Goal: Entertainment & Leisure: Consume media (video, audio)

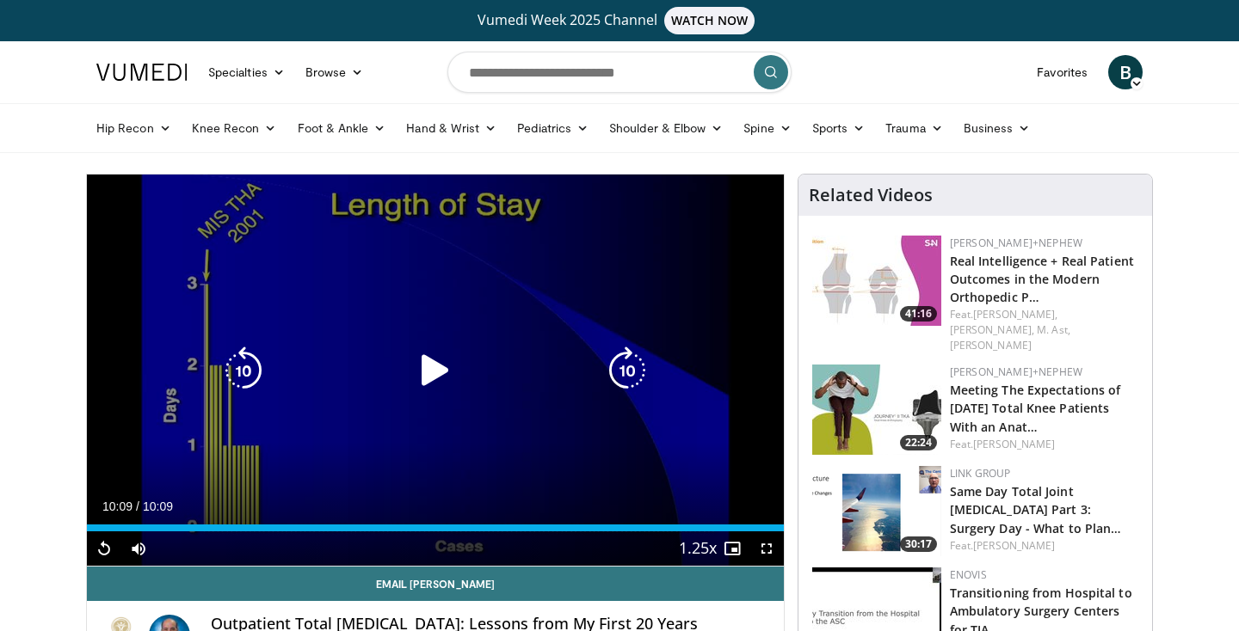
scroll to position [388, 0]
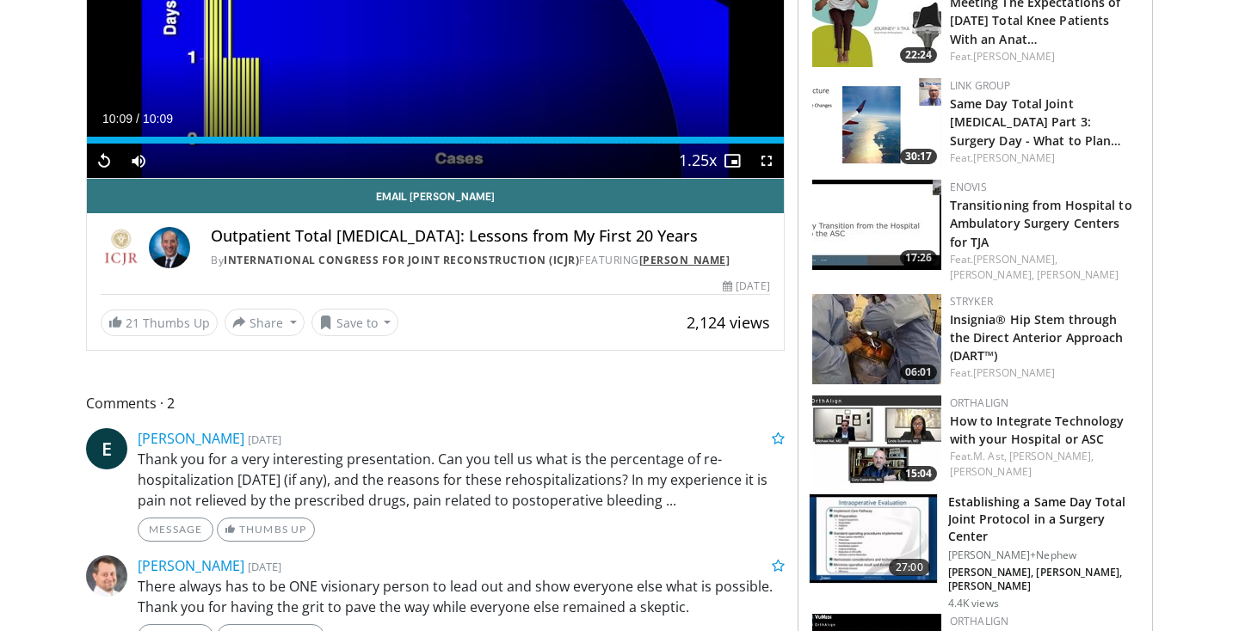
click at [683, 258] on link "[PERSON_NAME]" at bounding box center [684, 260] width 91 height 15
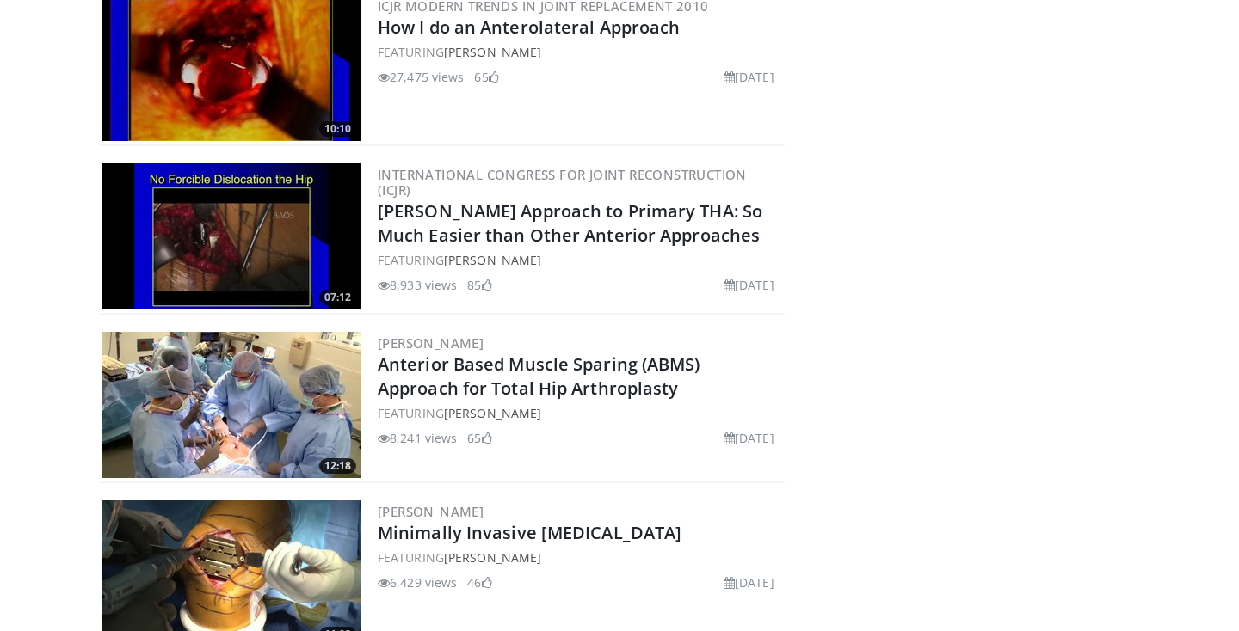
scroll to position [580, 0]
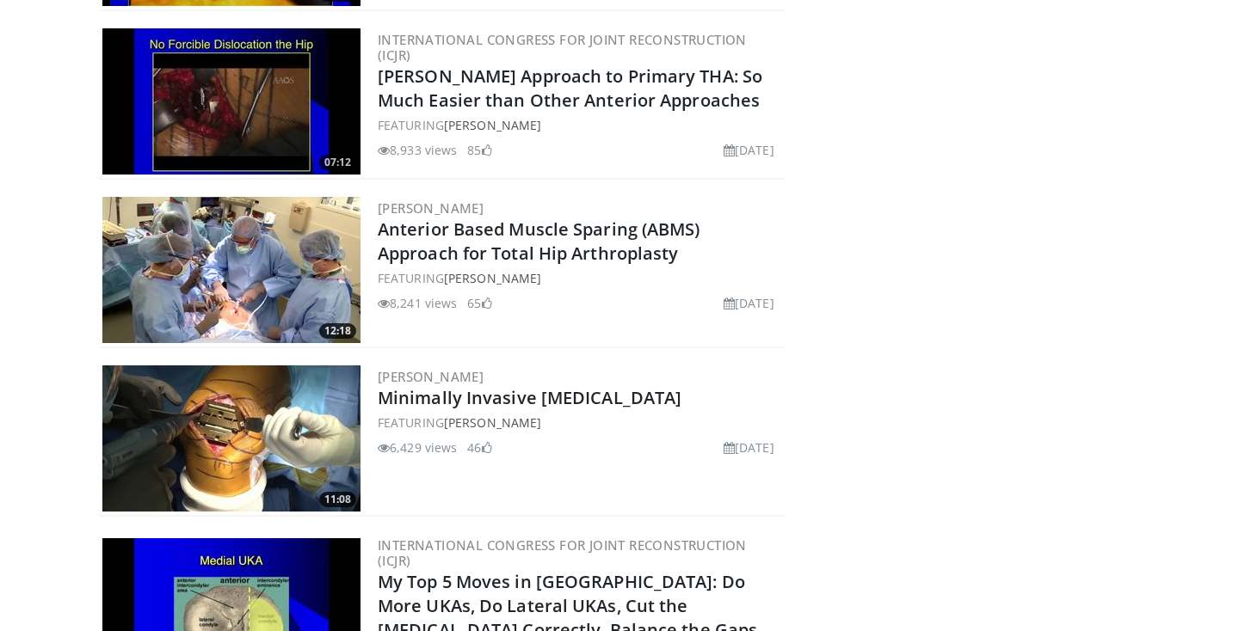
click at [305, 397] on img at bounding box center [231, 439] width 258 height 146
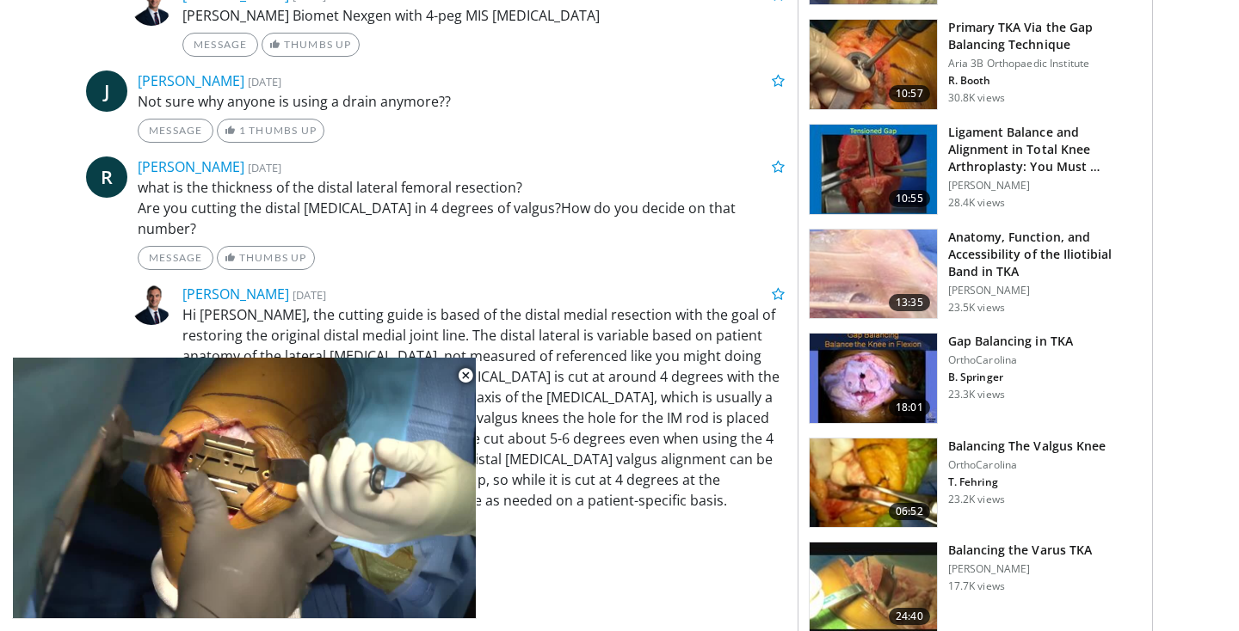
scroll to position [1040, 0]
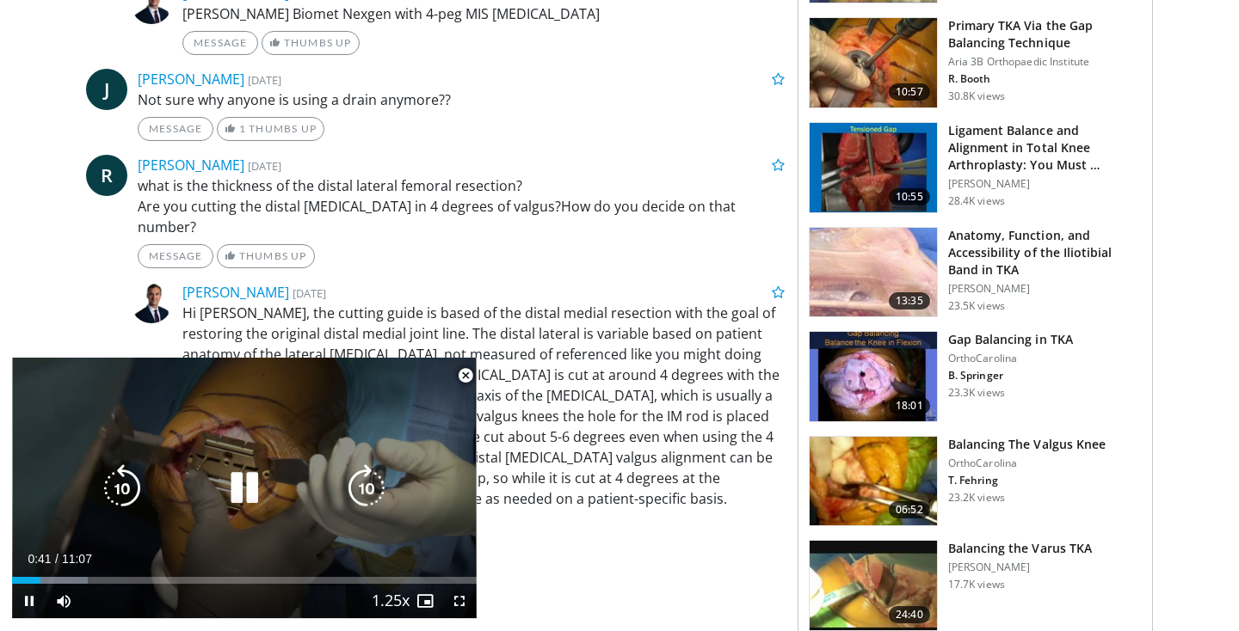
click at [258, 483] on icon "Video Player" at bounding box center [244, 489] width 48 height 48
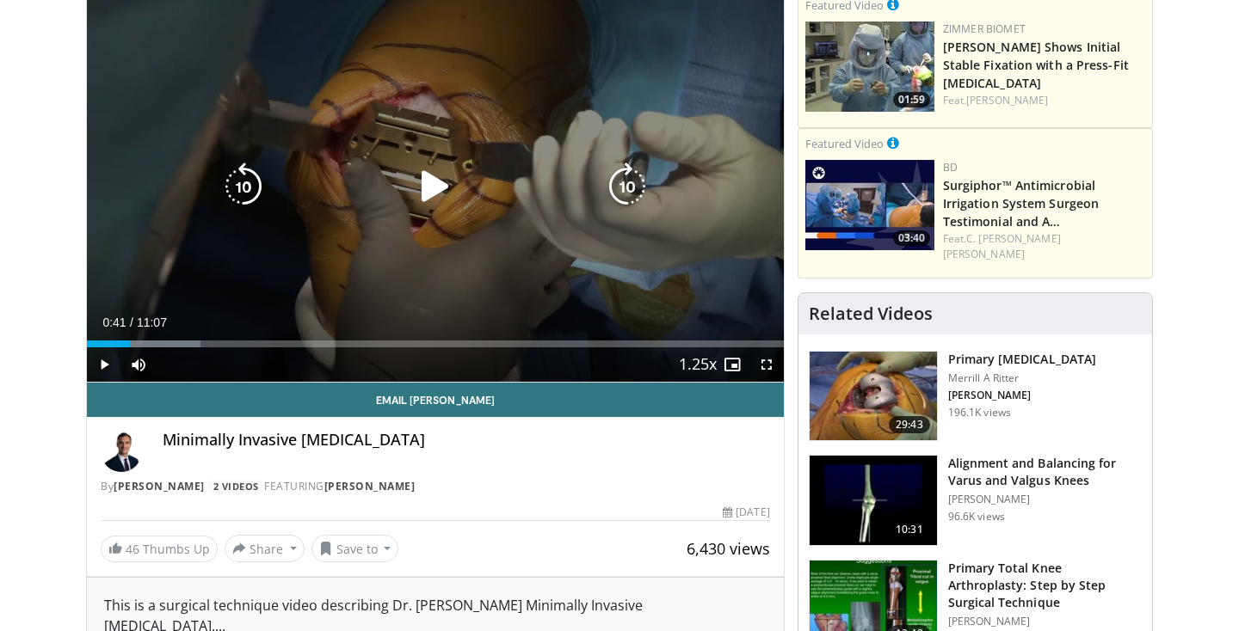
scroll to position [182, 0]
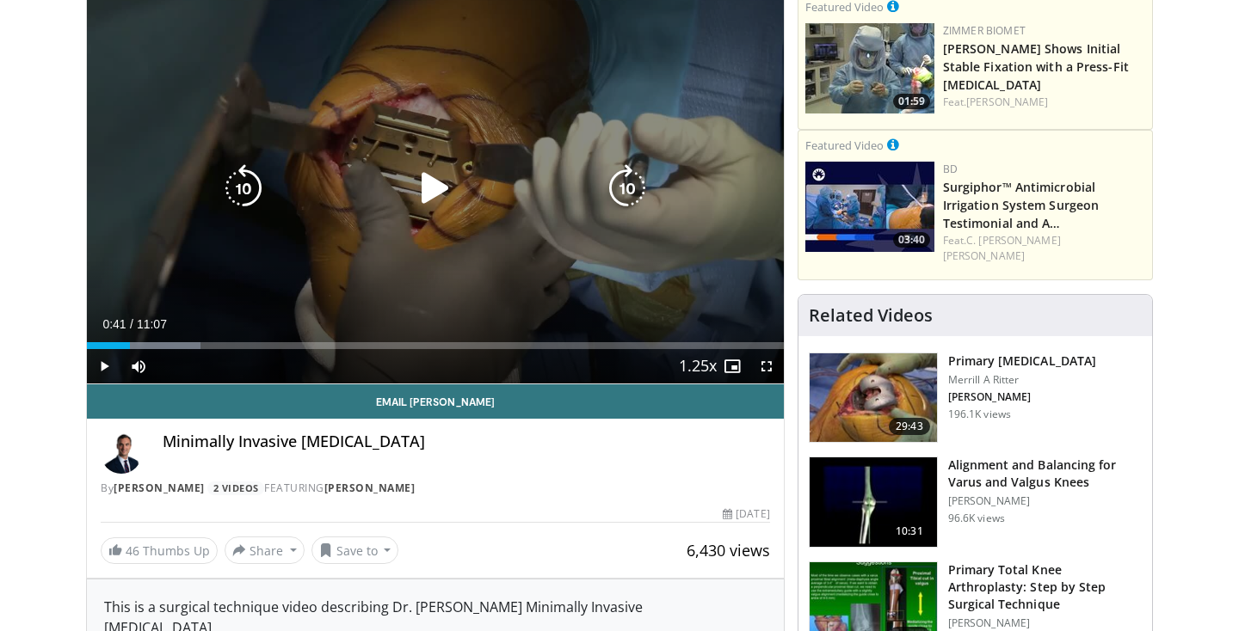
click at [431, 192] on icon "Video Player" at bounding box center [435, 188] width 48 height 48
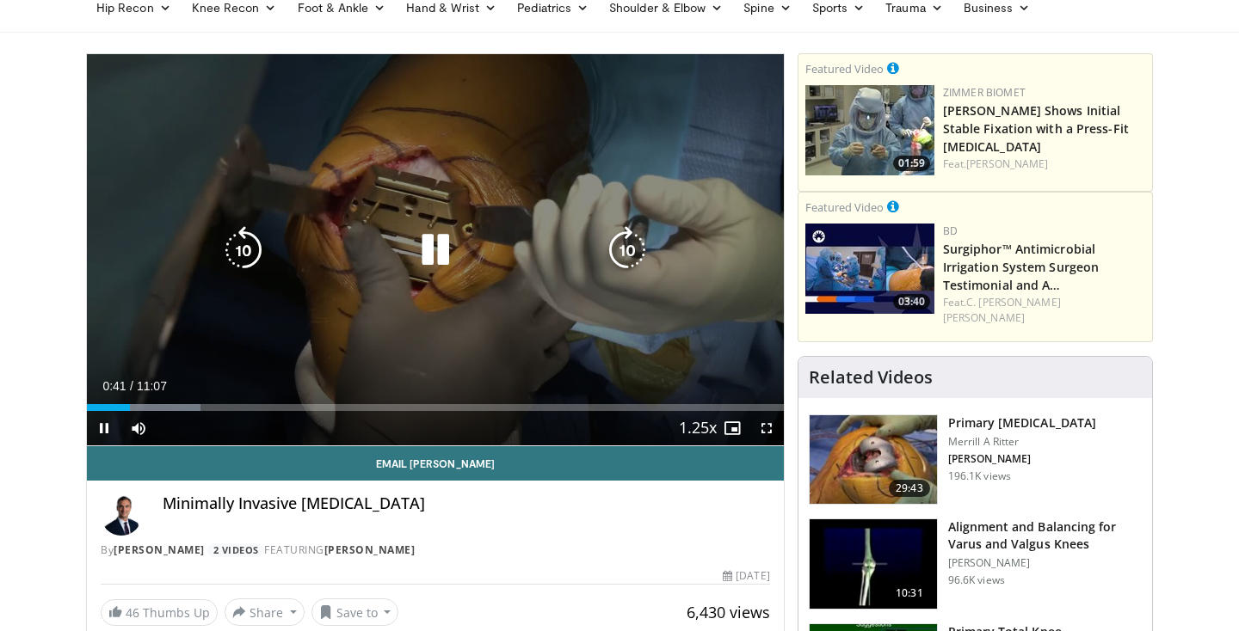
scroll to position [117, 0]
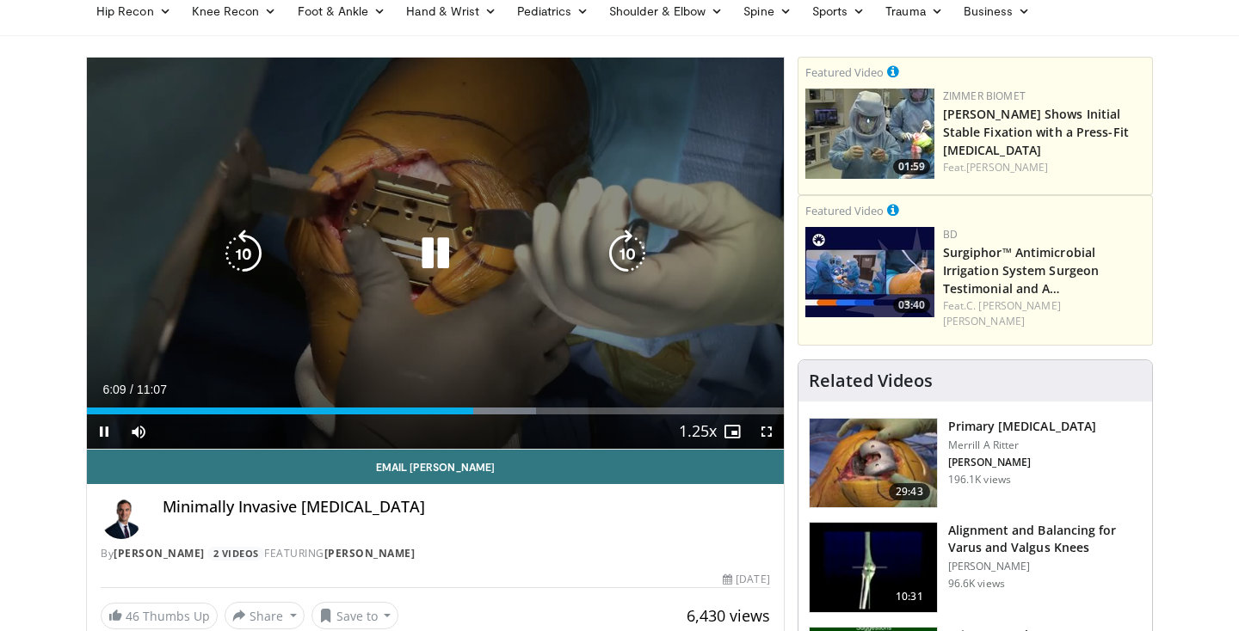
click at [439, 252] on icon "Video Player" at bounding box center [435, 254] width 48 height 48
